Goal: Learn about a topic

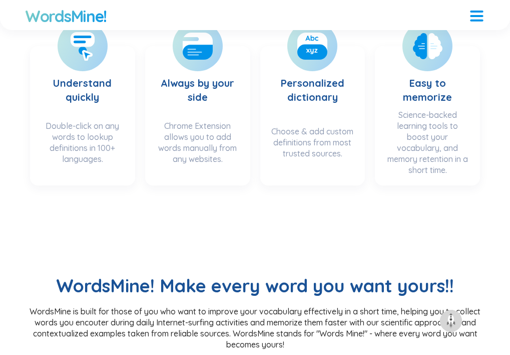
scroll to position [505, 0]
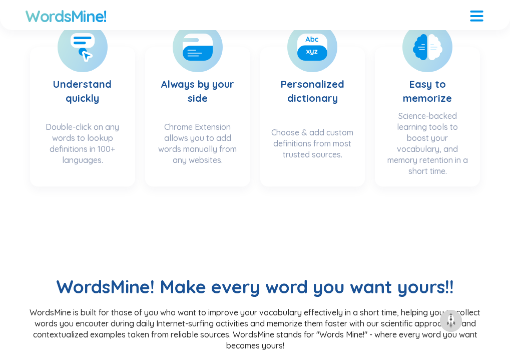
click at [0, 0] on div "Web app" at bounding box center [0, 0] width 0 height 0
click at [0, 0] on span "1" at bounding box center [0, 0] width 0 height 0
click at [0, 0] on div "Double click" at bounding box center [0, 0] width 0 height 0
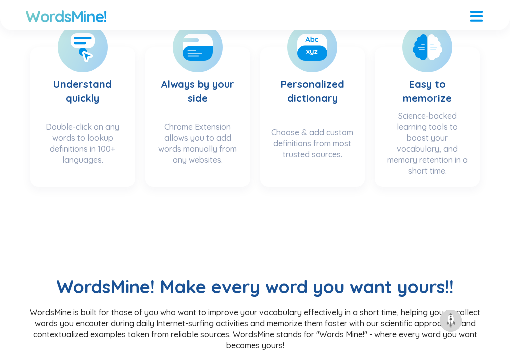
click at [0, 0] on icon at bounding box center [0, 0] width 0 height 0
click at [0, 0] on h3 "Learn any words, be unstoppable!" at bounding box center [0, 0] width 0 height 0
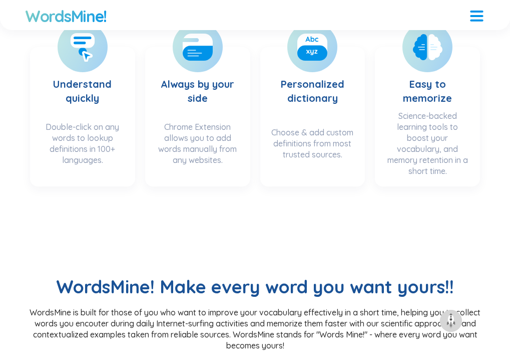
click at [0, 0] on h3 "Learn any words, be unstoppable!" at bounding box center [0, 0] width 0 height 0
click at [0, 0] on button "Save" at bounding box center [0, 0] width 0 height 0
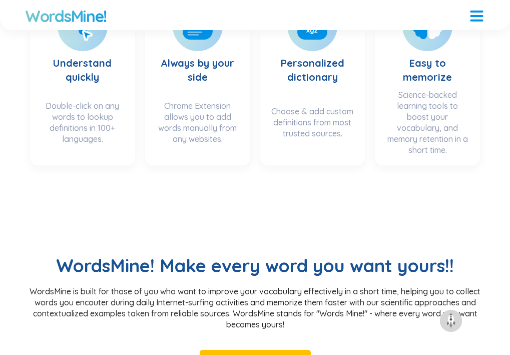
scroll to position [528, 0]
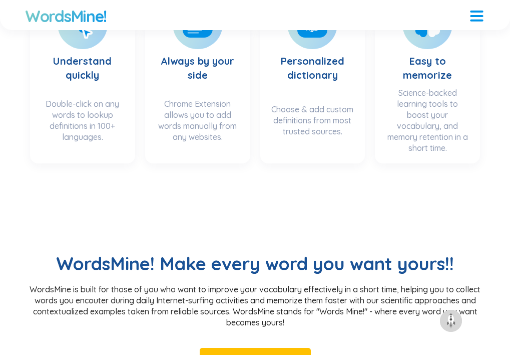
click at [0, 0] on div "Web app" at bounding box center [0, 0] width 0 height 0
click at [0, 0] on div "Extension" at bounding box center [0, 0] width 0 height 0
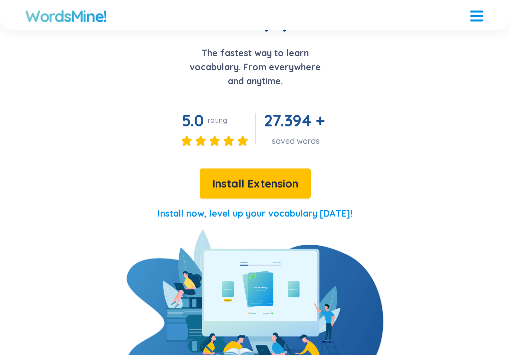
scroll to position [0, 0]
